Goal: Task Accomplishment & Management: Complete application form

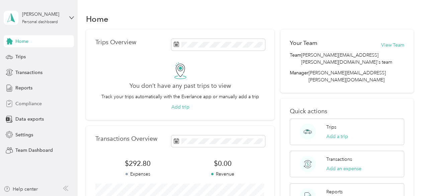
click at [31, 104] on span "Compliance" at bounding box center [28, 103] width 26 height 7
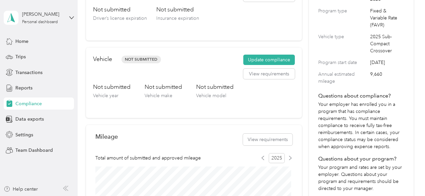
scroll to position [100, 0]
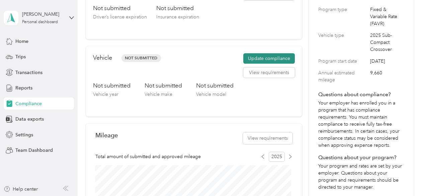
click at [257, 62] on button "Update compliance" at bounding box center [268, 58] width 51 height 11
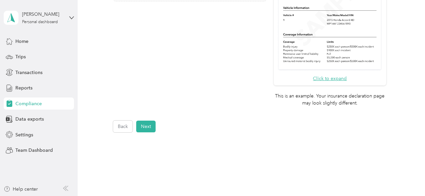
scroll to position [286, 0]
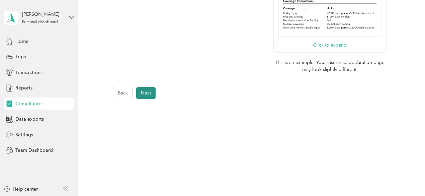
click at [150, 97] on button "Next" at bounding box center [145, 93] width 19 height 12
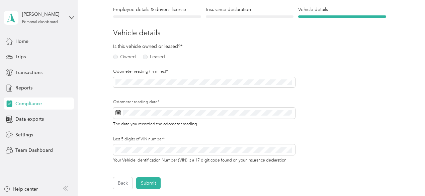
scroll to position [49, 0]
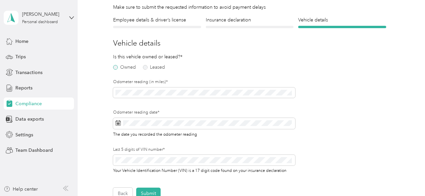
click at [114, 67] on label "Owned" at bounding box center [124, 67] width 23 height 5
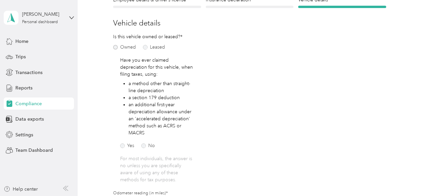
scroll to position [82, 0]
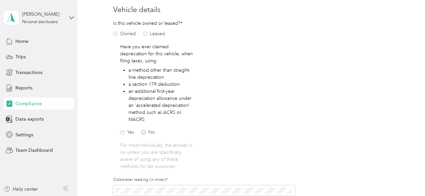
click at [141, 131] on label "No" at bounding box center [148, 132] width 14 height 5
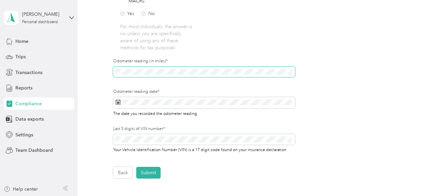
scroll to position [216, 0]
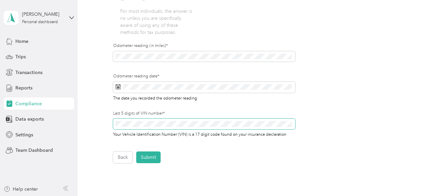
click at [140, 123] on div "Last 5 digits of VIN number* Your Vehicle Identification Number (VIN) is a 17 d…" at bounding box center [204, 123] width 182 height 27
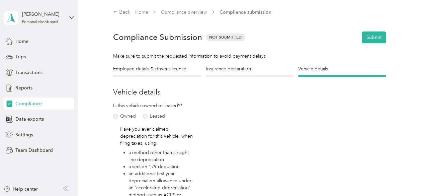
scroll to position [0, 0]
click at [164, 72] on h4 "Employee details & driver’s license" at bounding box center [157, 68] width 88 height 7
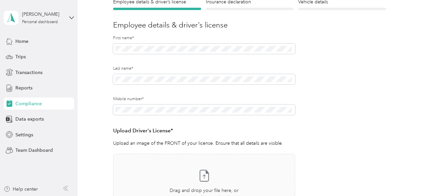
scroll to position [134, 0]
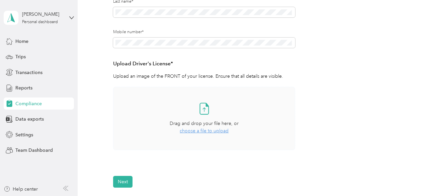
click at [213, 133] on span "choose a file to upload" at bounding box center [204, 131] width 49 height 6
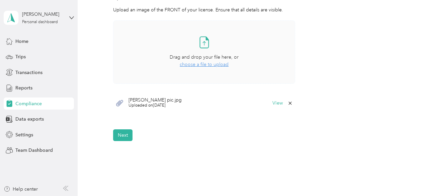
scroll to position [201, 0]
click at [126, 135] on button "Next" at bounding box center [122, 134] width 19 height 12
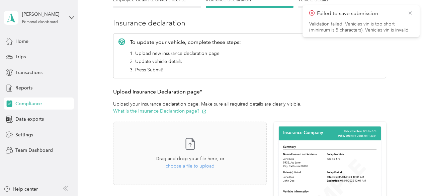
scroll to position [75, 0]
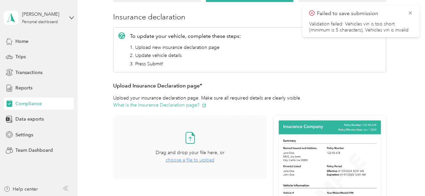
click at [187, 160] on span "choose a file to upload" at bounding box center [190, 160] width 49 height 6
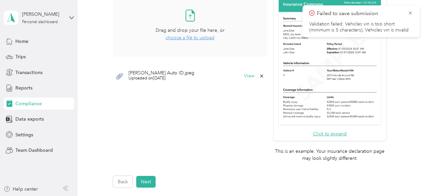
scroll to position [201, 0]
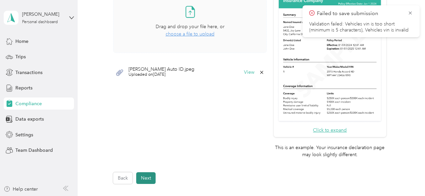
click at [146, 179] on button "Next" at bounding box center [145, 178] width 19 height 12
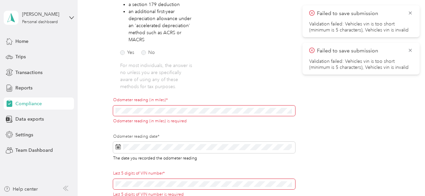
scroll to position [175, 0]
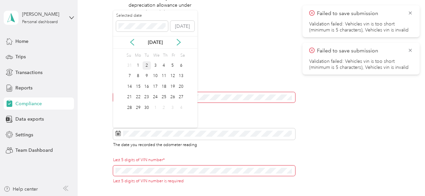
click at [147, 64] on div "2" at bounding box center [146, 65] width 9 height 8
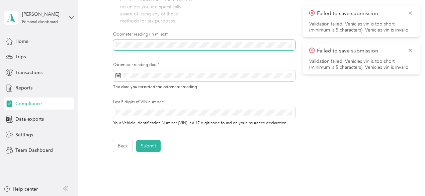
scroll to position [242, 0]
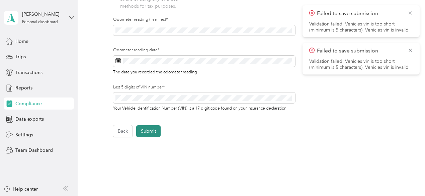
click at [154, 132] on button "Submit" at bounding box center [148, 131] width 24 height 12
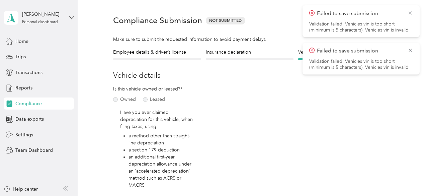
scroll to position [8, 0]
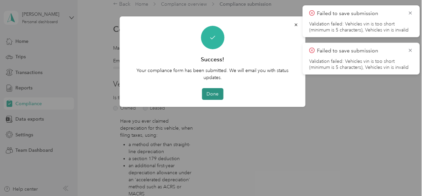
click at [215, 93] on button "Done" at bounding box center [212, 94] width 21 height 12
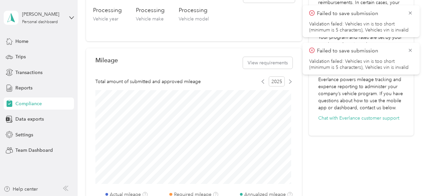
scroll to position [162, 0]
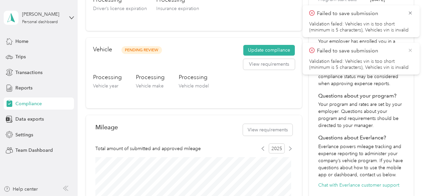
click at [409, 48] on icon at bounding box center [409, 50] width 5 height 6
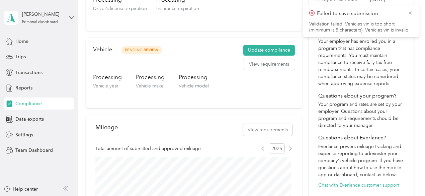
click at [409, 11] on icon at bounding box center [409, 13] width 5 height 6
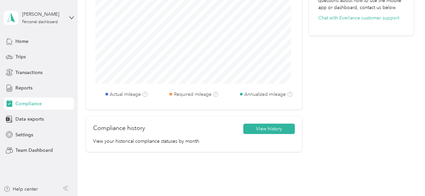
scroll to position [362, 0]
